Goal: Task Accomplishment & Management: Manage account settings

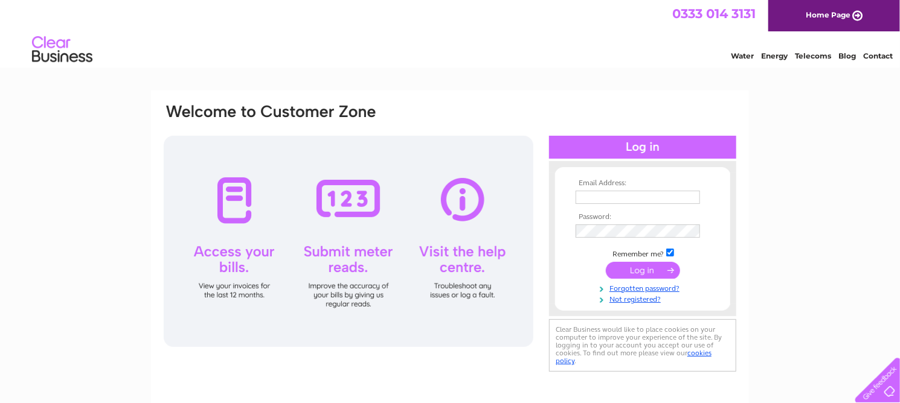
type input "redlionpub@thackwray.net"
click at [650, 267] on input "submit" at bounding box center [643, 270] width 74 height 17
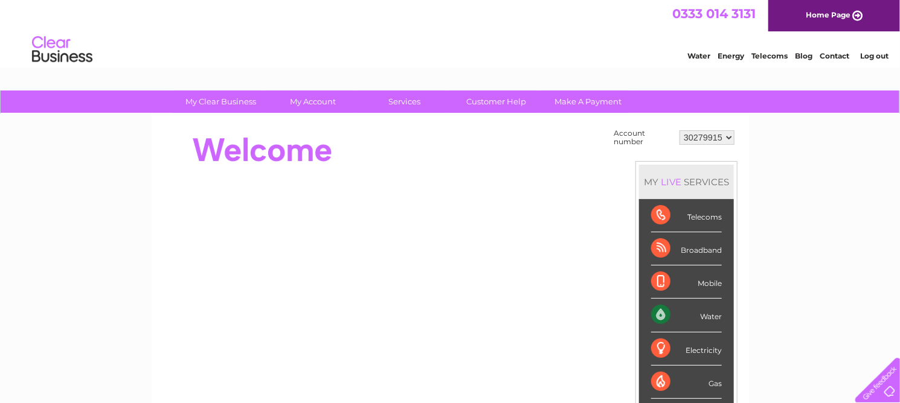
click at [689, 318] on div "Water" at bounding box center [686, 315] width 71 height 33
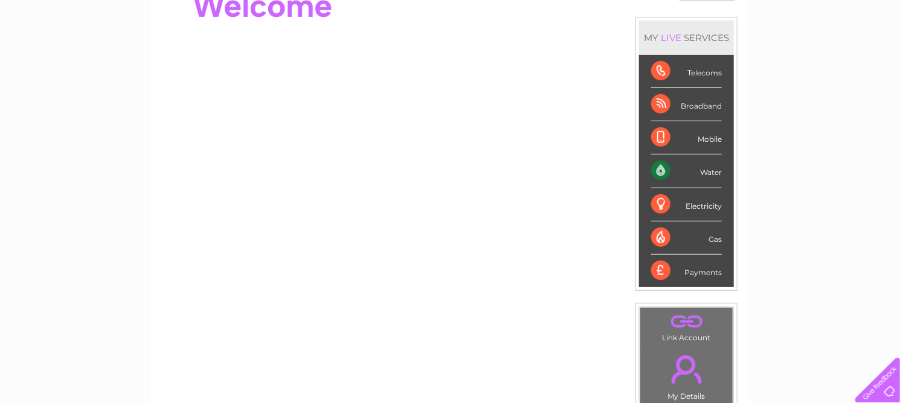
scroll to position [181, 0]
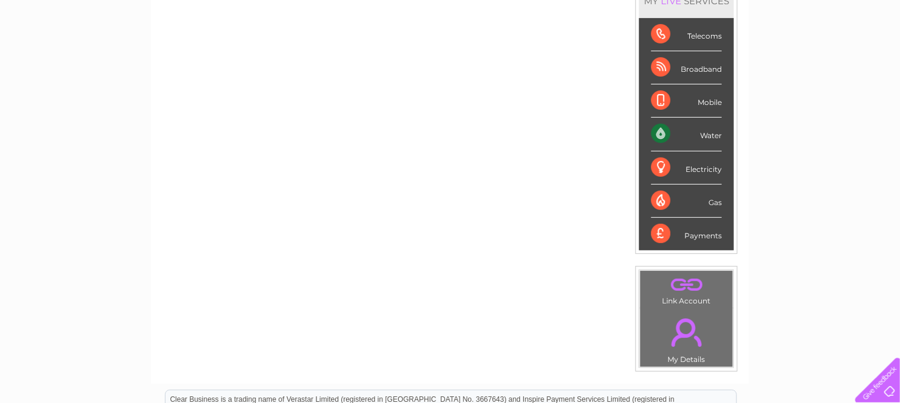
click at [661, 134] on div "Water" at bounding box center [686, 134] width 71 height 33
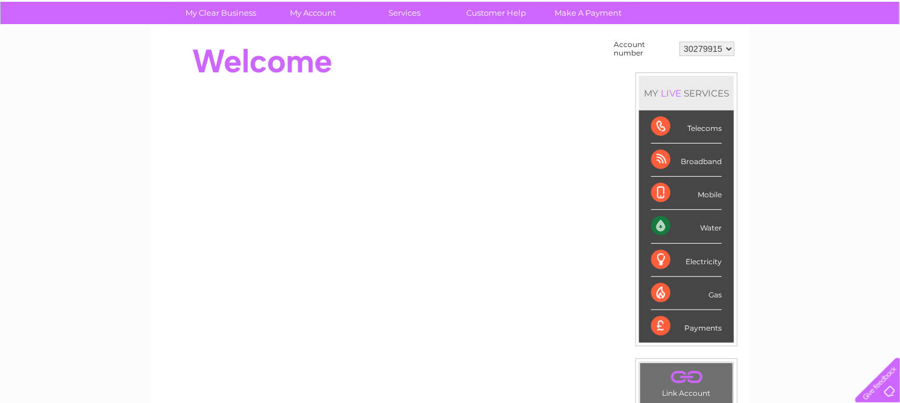
scroll to position [0, 0]
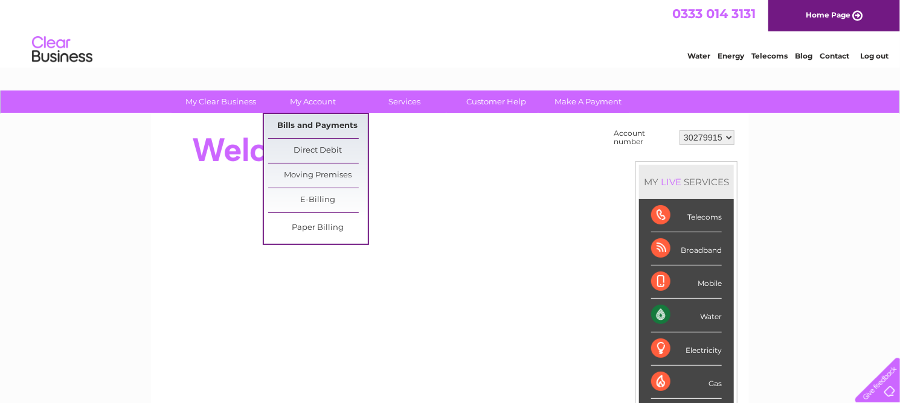
click at [331, 130] on link "Bills and Payments" at bounding box center [318, 126] width 100 height 24
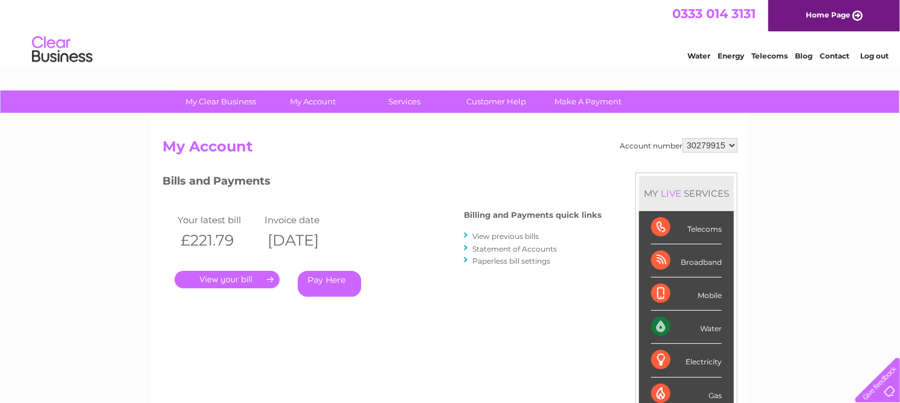
click at [506, 234] on link "View previous bills" at bounding box center [505, 236] width 66 height 9
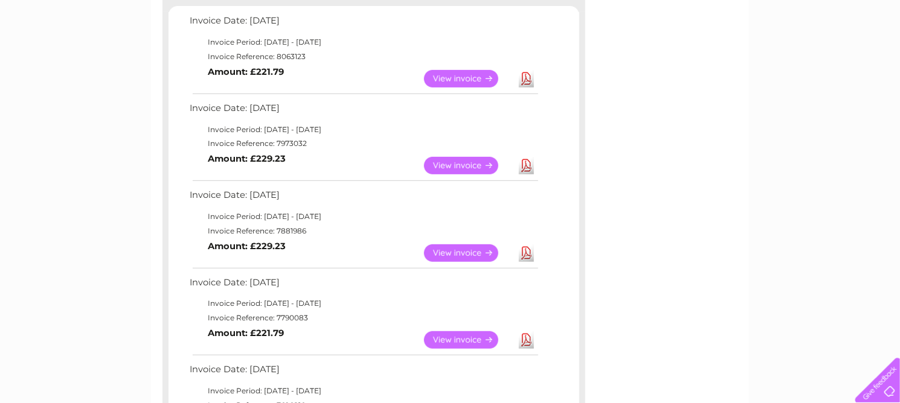
scroll to position [242, 0]
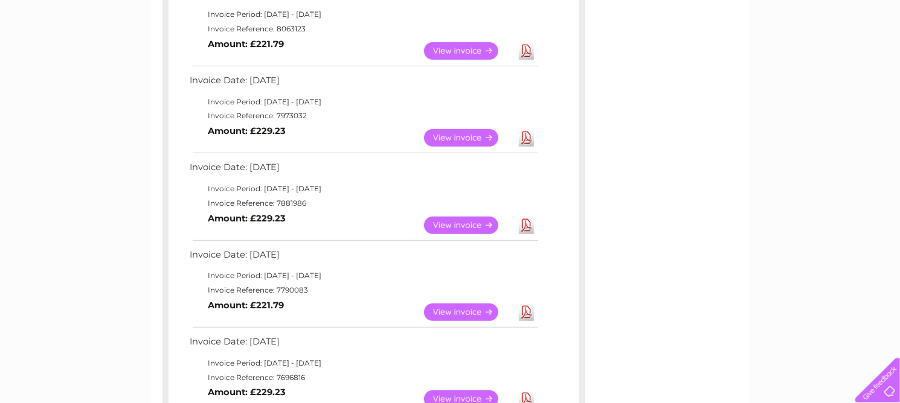
click at [458, 312] on link "View" at bounding box center [468, 313] width 89 height 18
click at [446, 226] on link "View" at bounding box center [468, 226] width 89 height 18
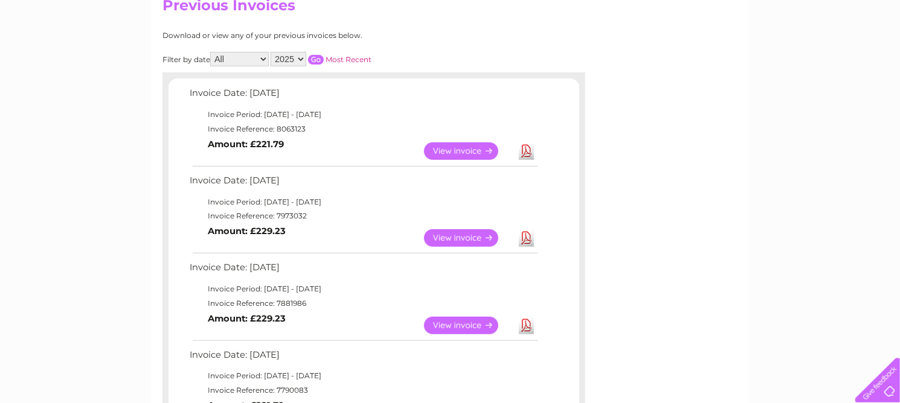
scroll to position [121, 0]
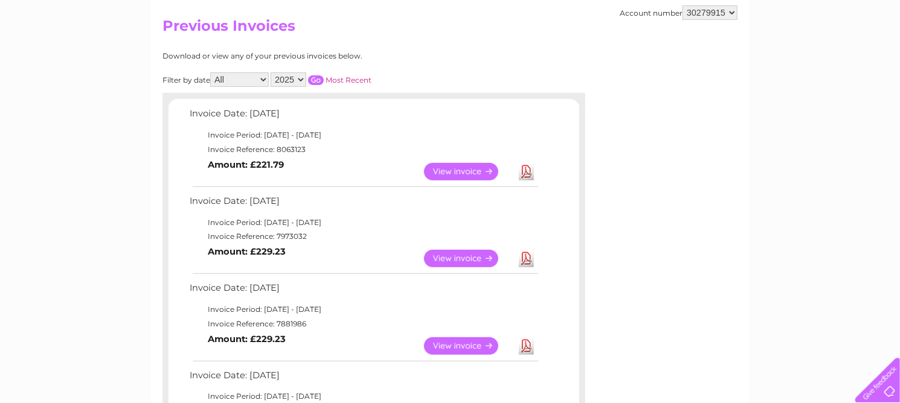
click at [463, 168] on link "View" at bounding box center [468, 172] width 89 height 18
